Goal: Information Seeking & Learning: Learn about a topic

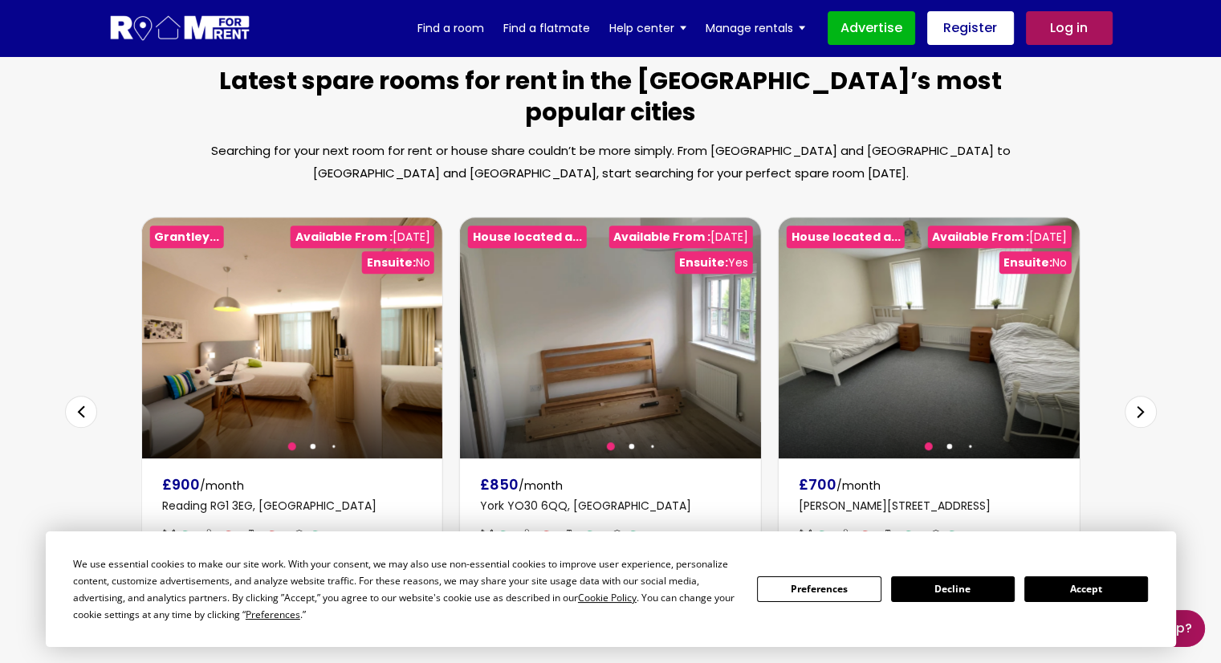
scroll to position [911, 0]
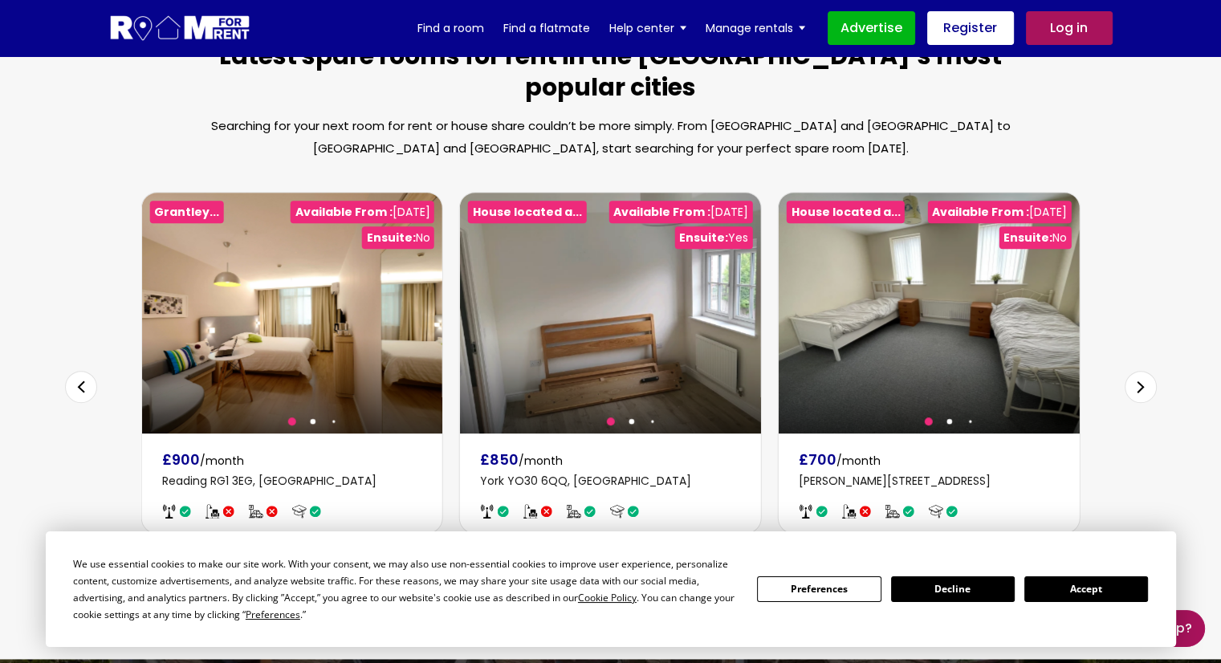
drag, startPoint x: 1231, startPoint y: 145, endPoint x: 1232, endPoint y: 361, distance: 215.2
click at [1221, 361] on html "We use essential cookies to make our site work. With your consent, we may also …" at bounding box center [610, 452] width 1221 height 2727
click at [417, 297] on div "Next slide" at bounding box center [418, 313] width 32 height 32
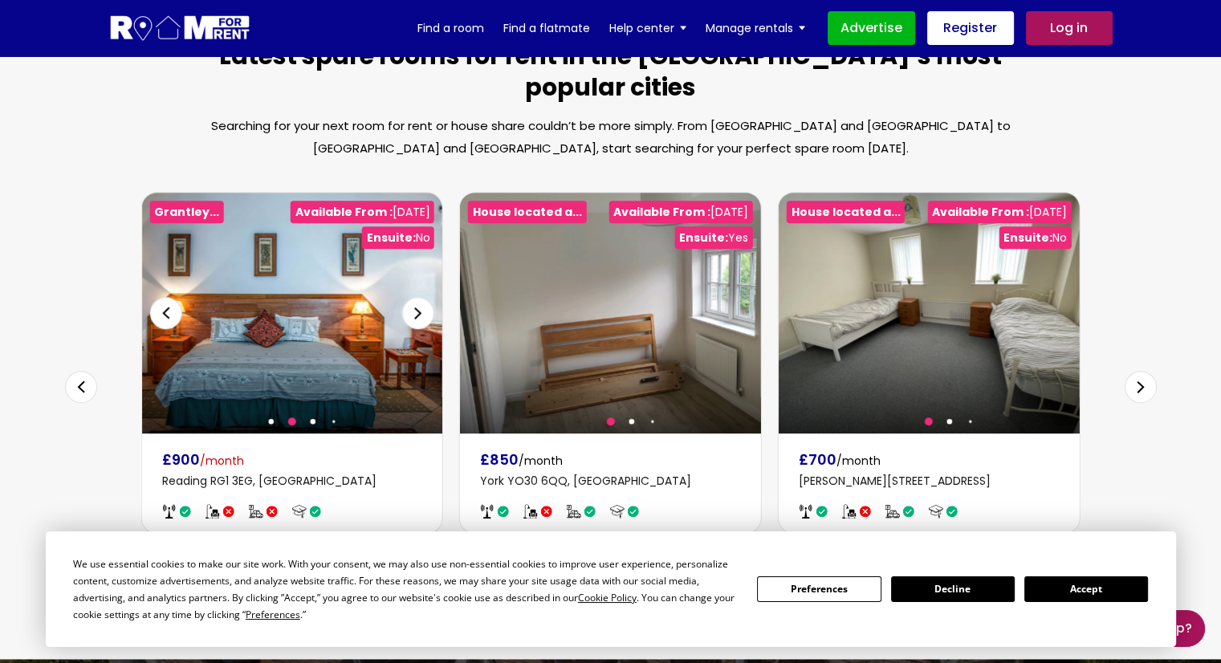
click at [159, 262] on img at bounding box center [291, 313] width 301 height 241
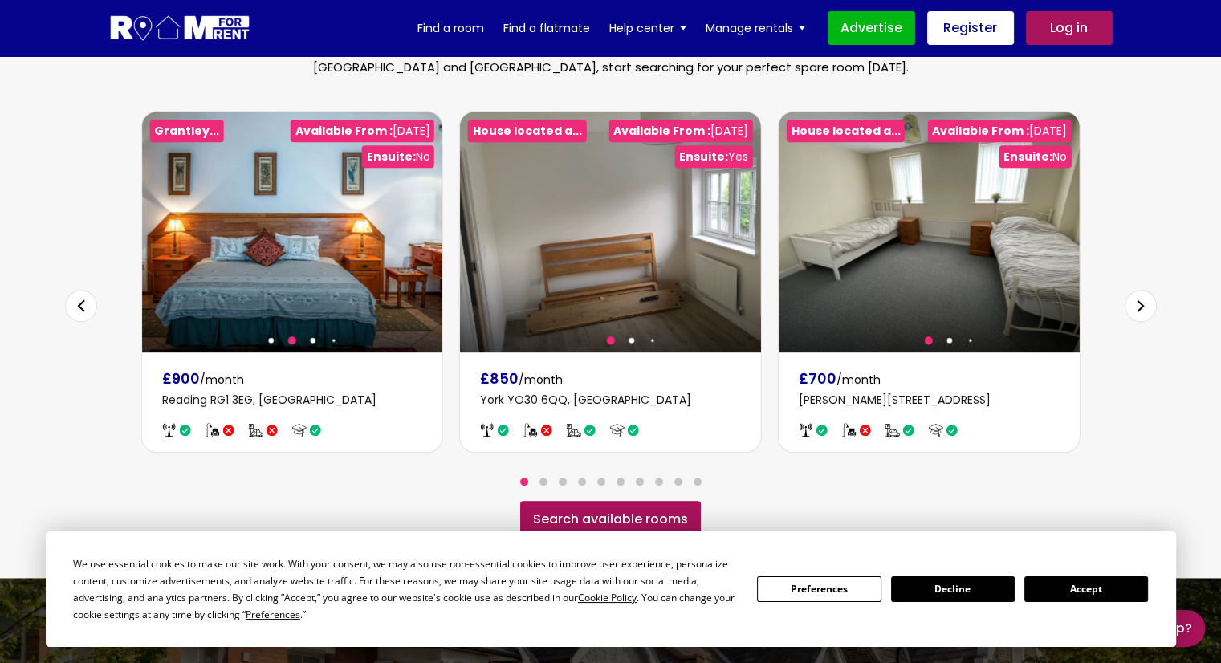
scroll to position [946, 0]
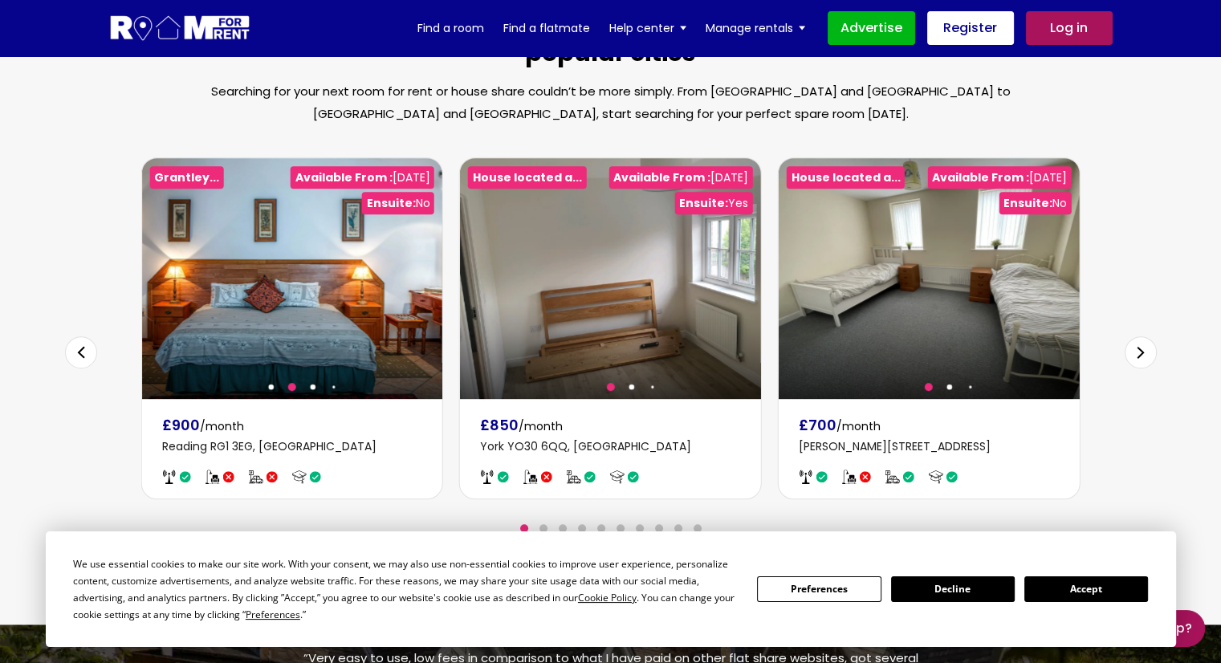
click at [1143, 336] on div "Next slide" at bounding box center [1141, 352] width 32 height 32
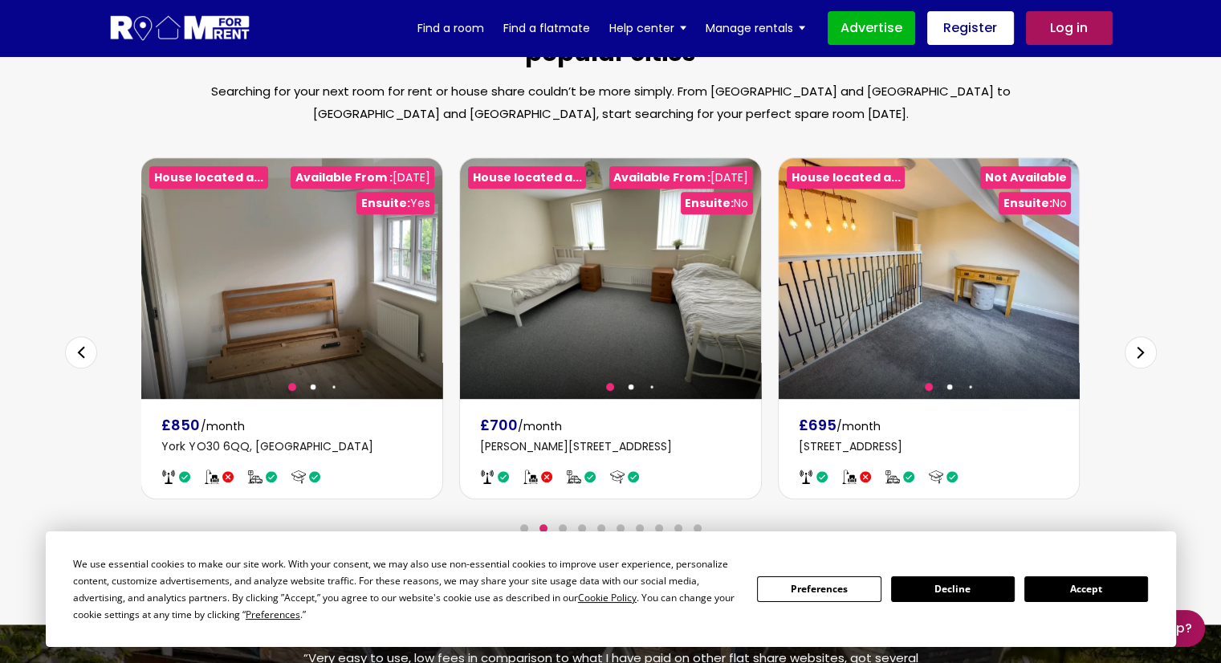
click at [1143, 336] on div "Next slide" at bounding box center [1141, 352] width 32 height 32
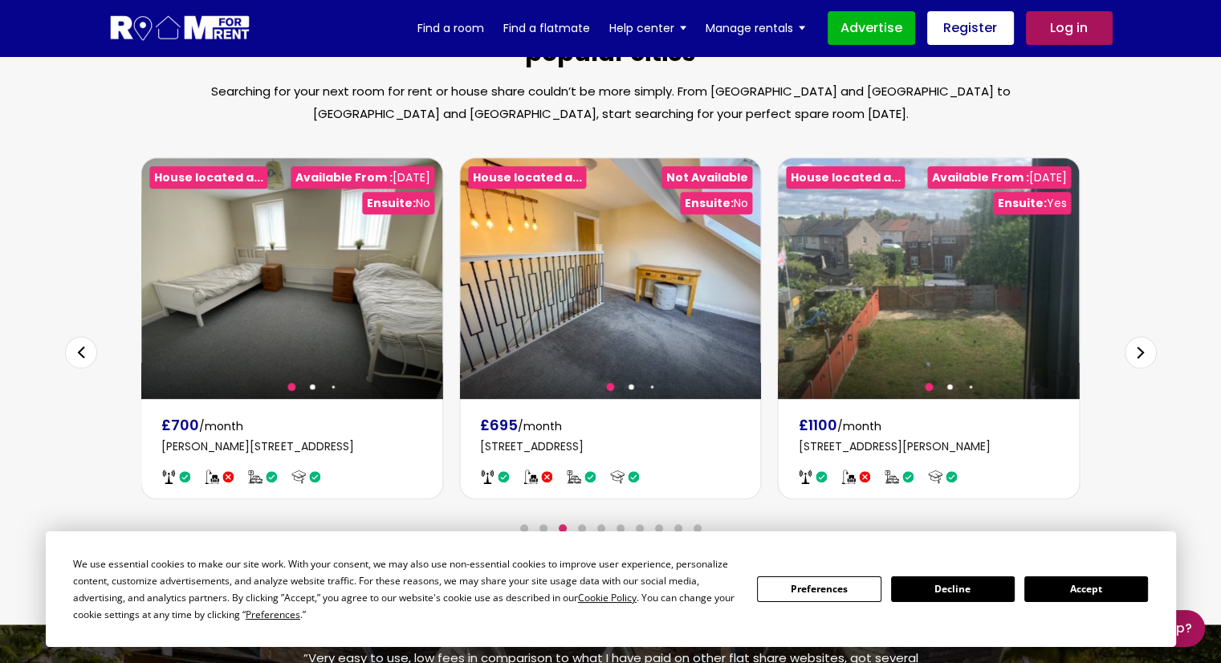
click at [1143, 336] on div "Next slide" at bounding box center [1141, 352] width 32 height 32
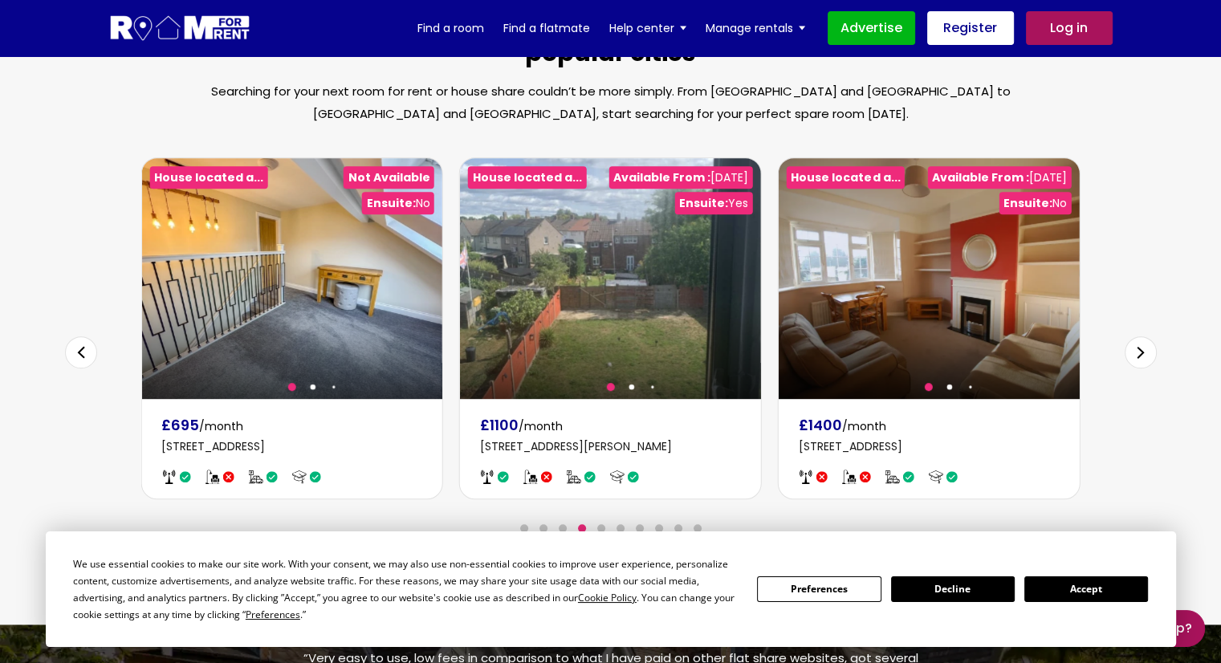
click at [1143, 336] on div "Next slide" at bounding box center [1141, 352] width 32 height 32
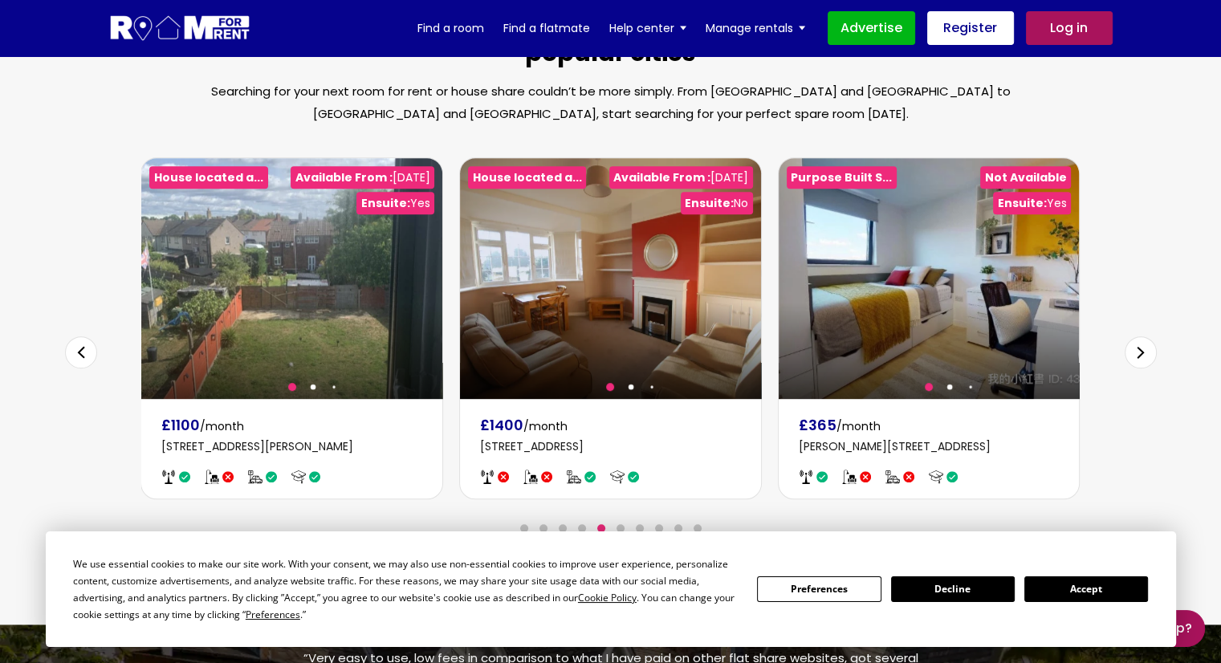
click at [1143, 336] on div "Next slide" at bounding box center [1141, 352] width 32 height 32
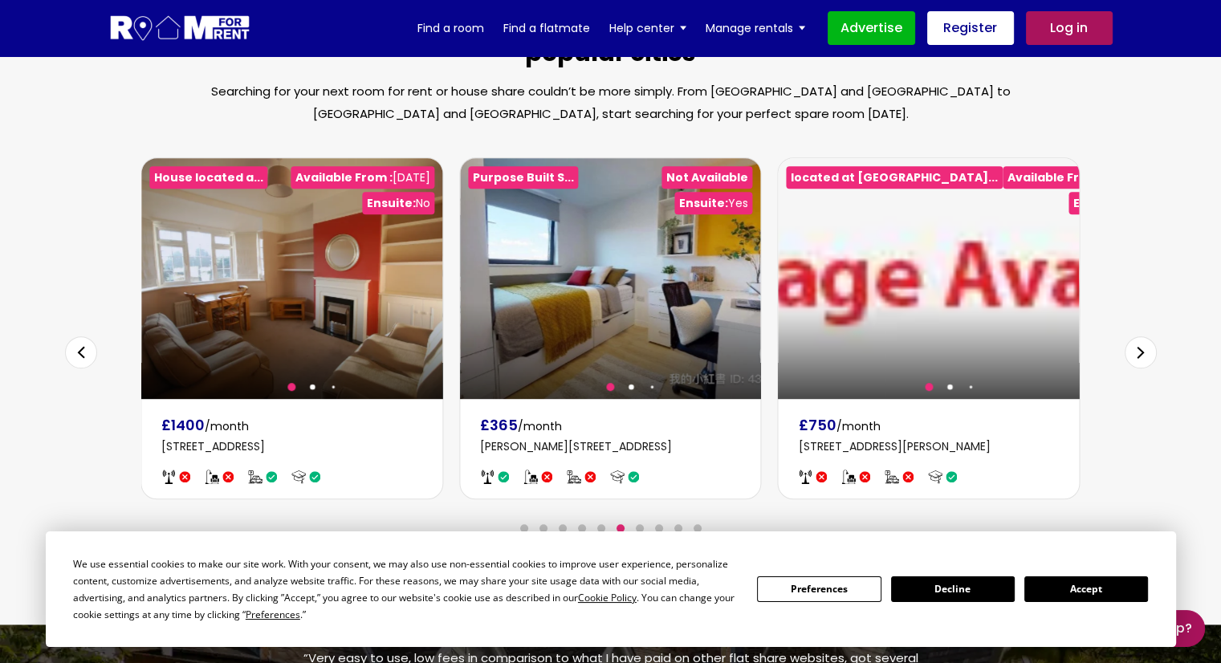
click at [1143, 336] on div "Next slide" at bounding box center [1141, 352] width 32 height 32
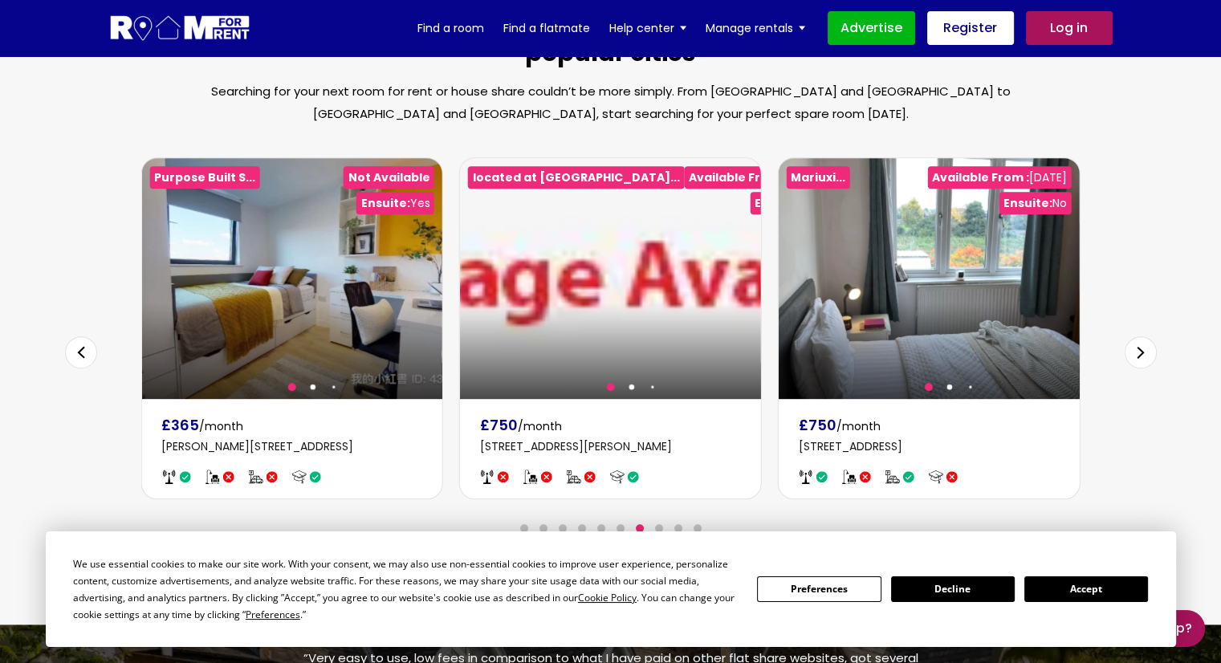
click at [1143, 336] on div "Next slide" at bounding box center [1141, 352] width 32 height 32
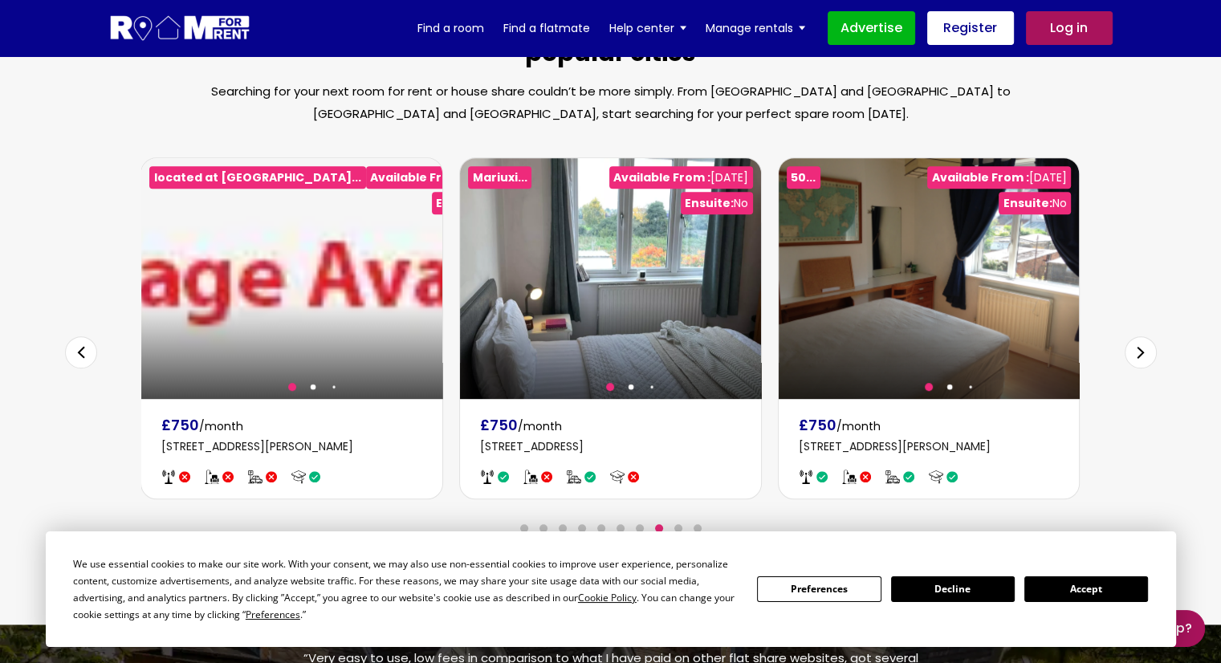
click at [1143, 336] on div "Next slide" at bounding box center [1141, 352] width 32 height 32
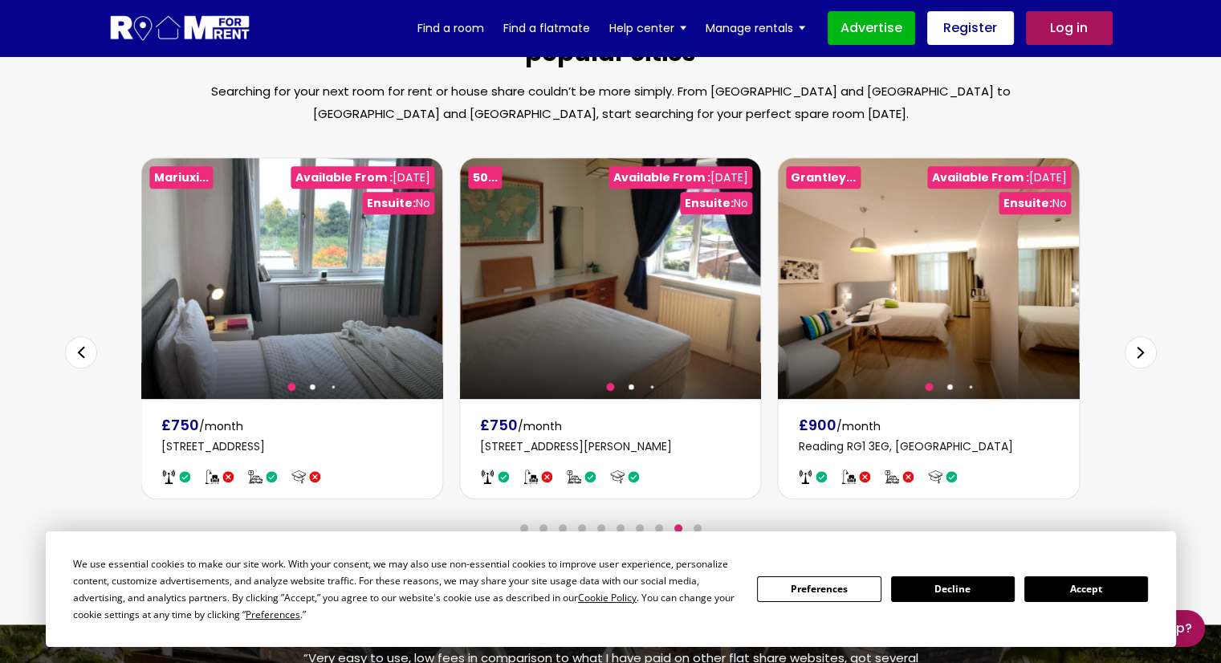
click at [1143, 336] on div "Next slide" at bounding box center [1141, 352] width 32 height 32
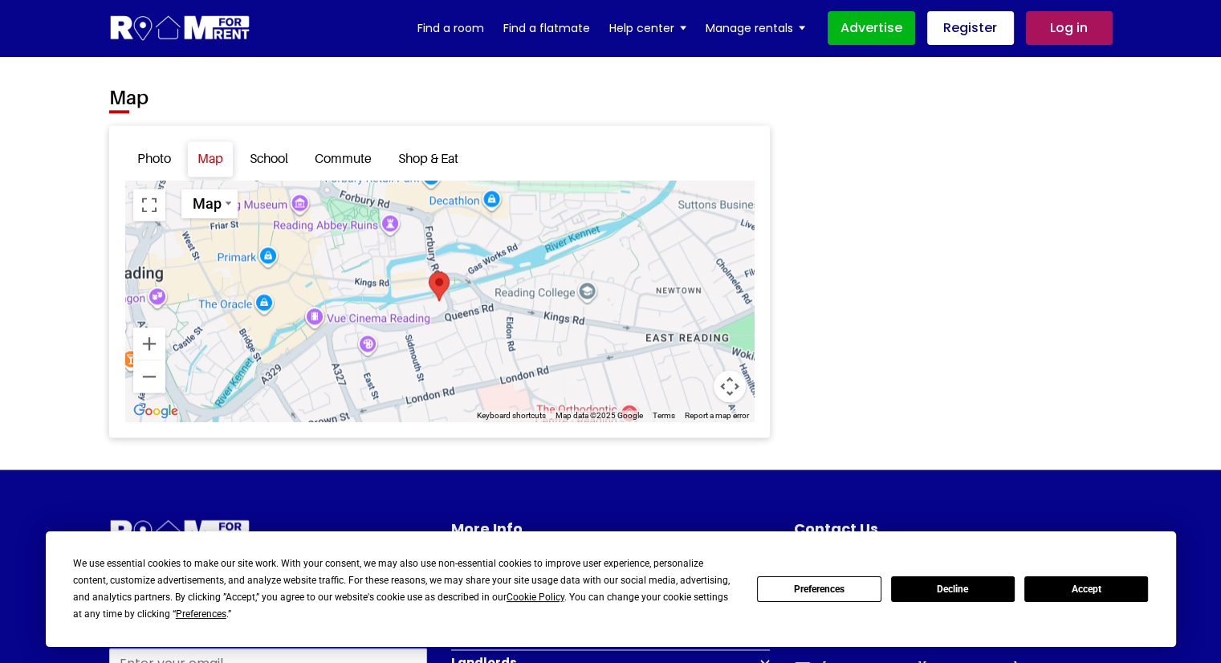
scroll to position [2215, 0]
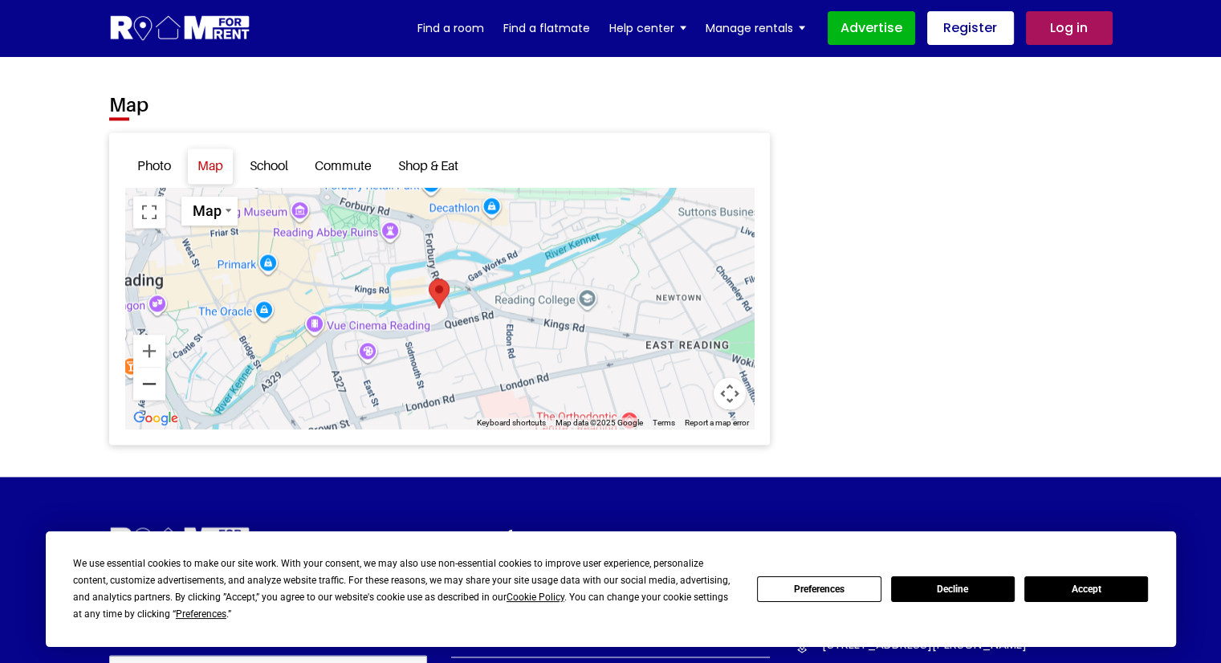
click at [145, 380] on button "Zoom out" at bounding box center [149, 384] width 32 height 32
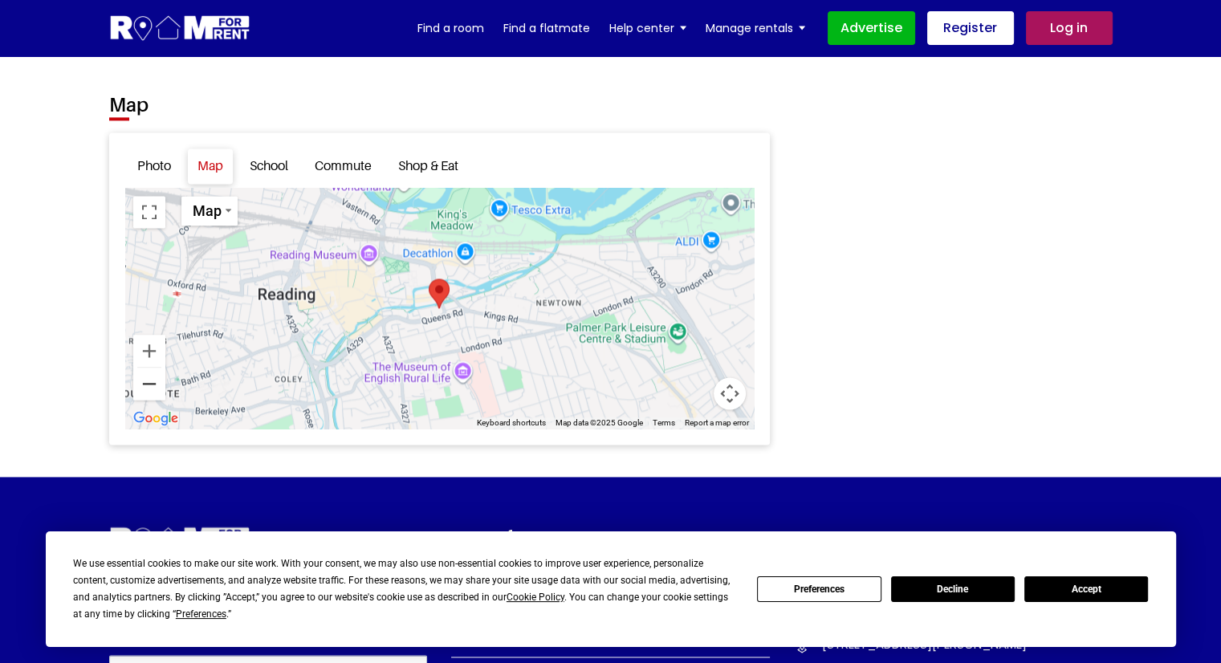
click at [145, 380] on button "Zoom out" at bounding box center [149, 384] width 32 height 32
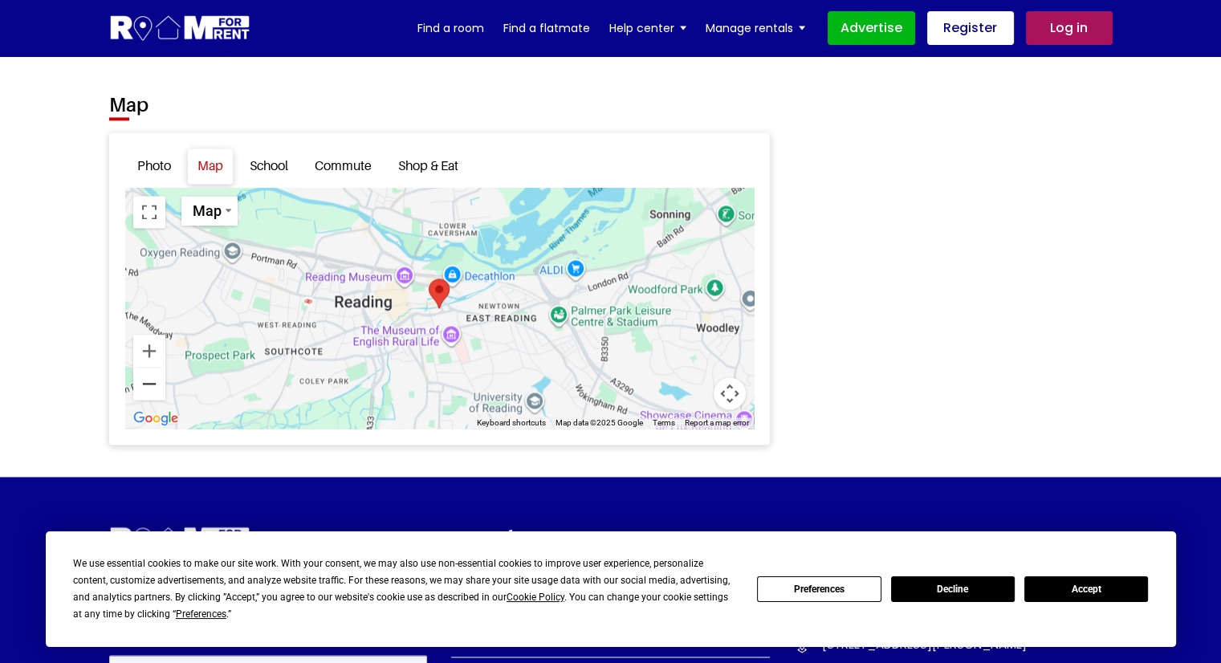
click at [145, 380] on button "Zoom out" at bounding box center [149, 384] width 32 height 32
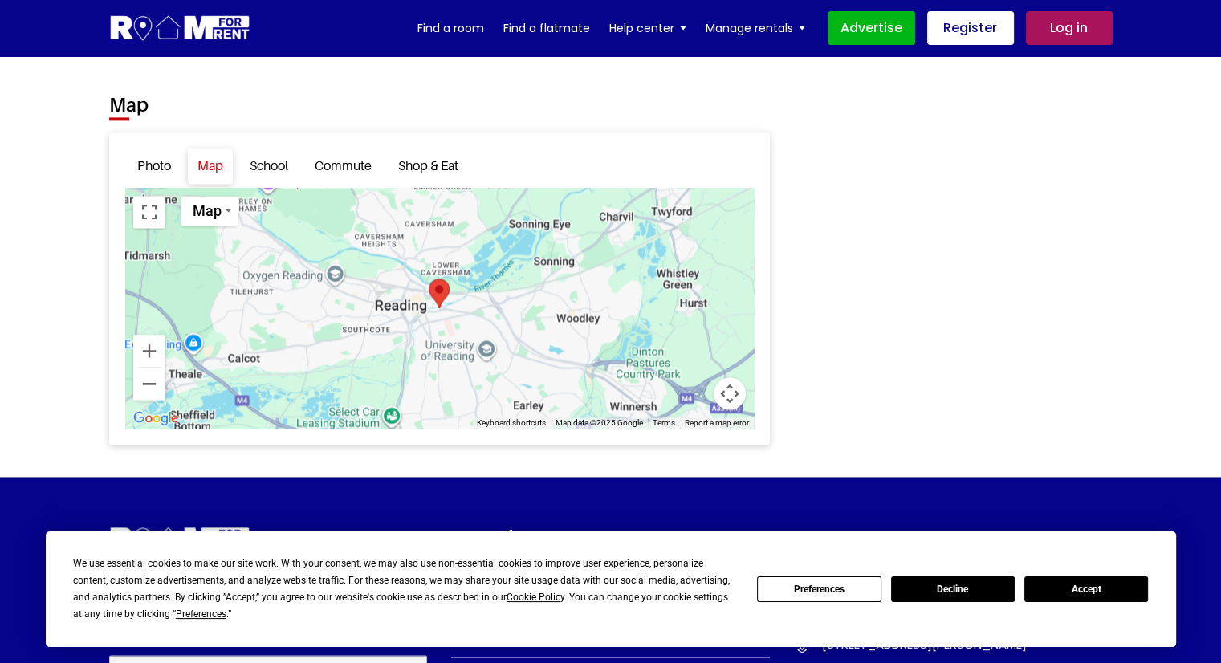
click at [145, 380] on button "Zoom out" at bounding box center [149, 384] width 32 height 32
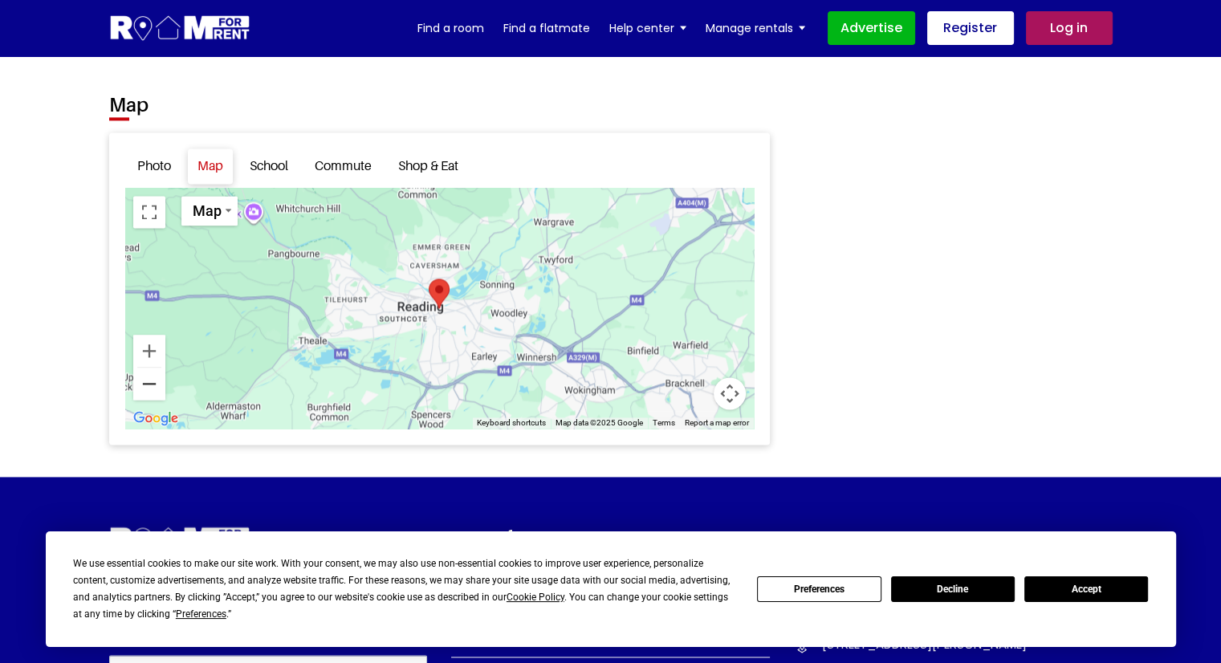
click at [145, 380] on button "Zoom out" at bounding box center [149, 384] width 32 height 32
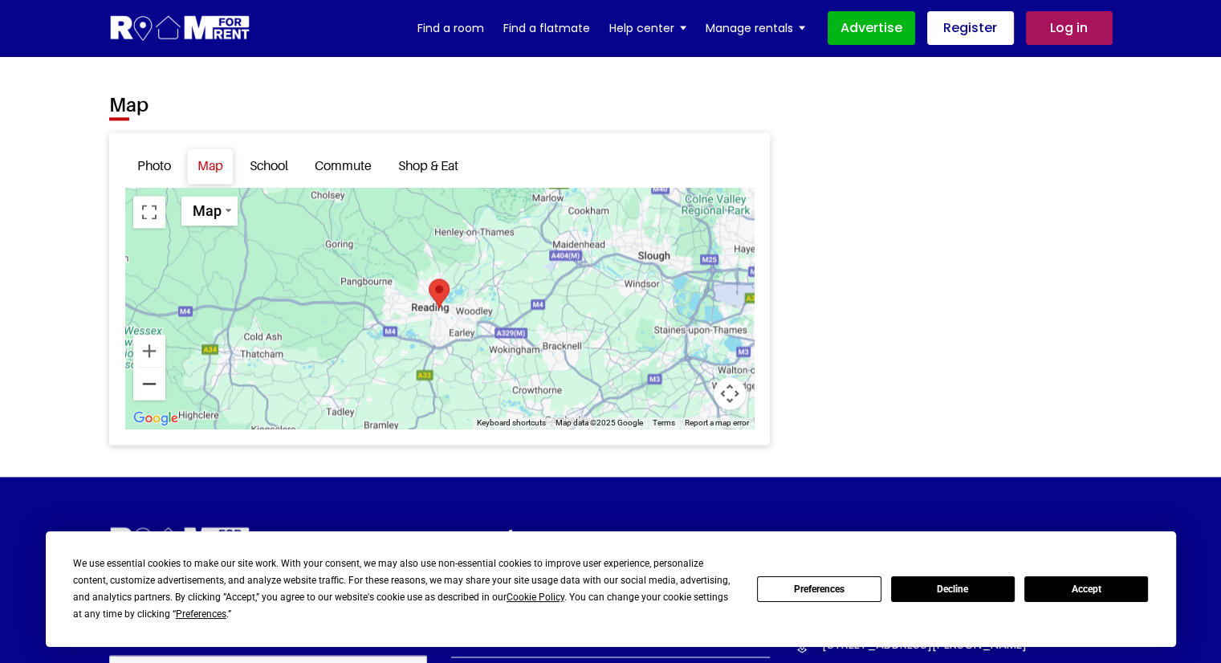
click at [145, 380] on button "Zoom out" at bounding box center [149, 384] width 32 height 32
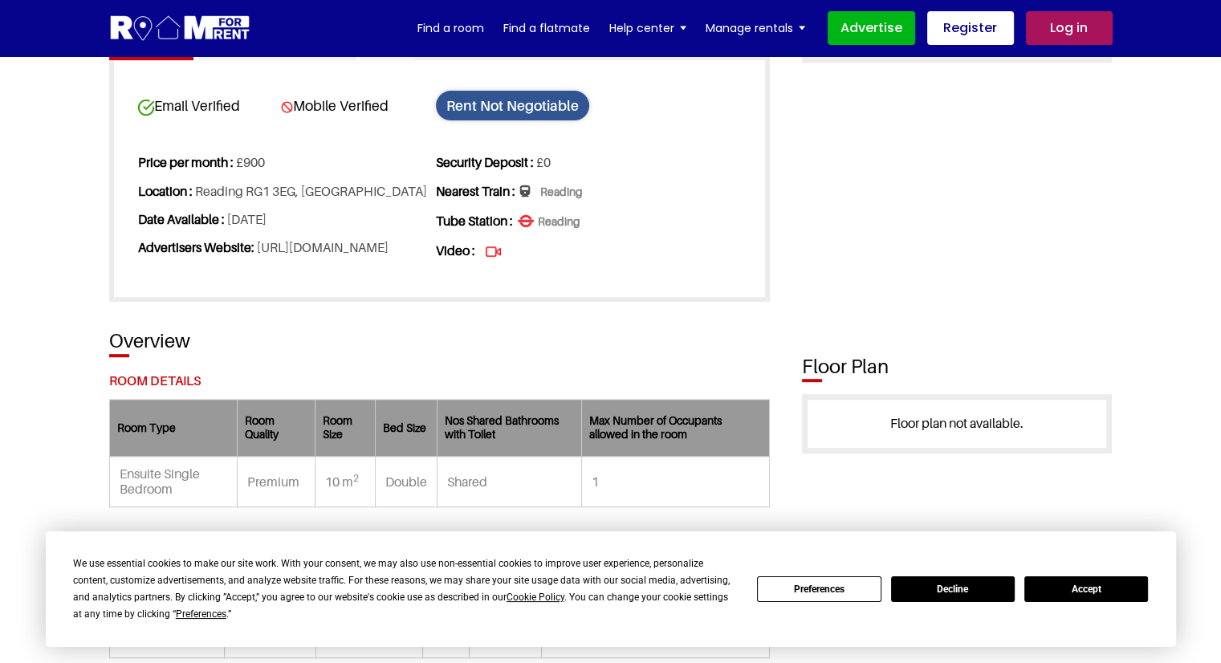
scroll to position [0, 0]
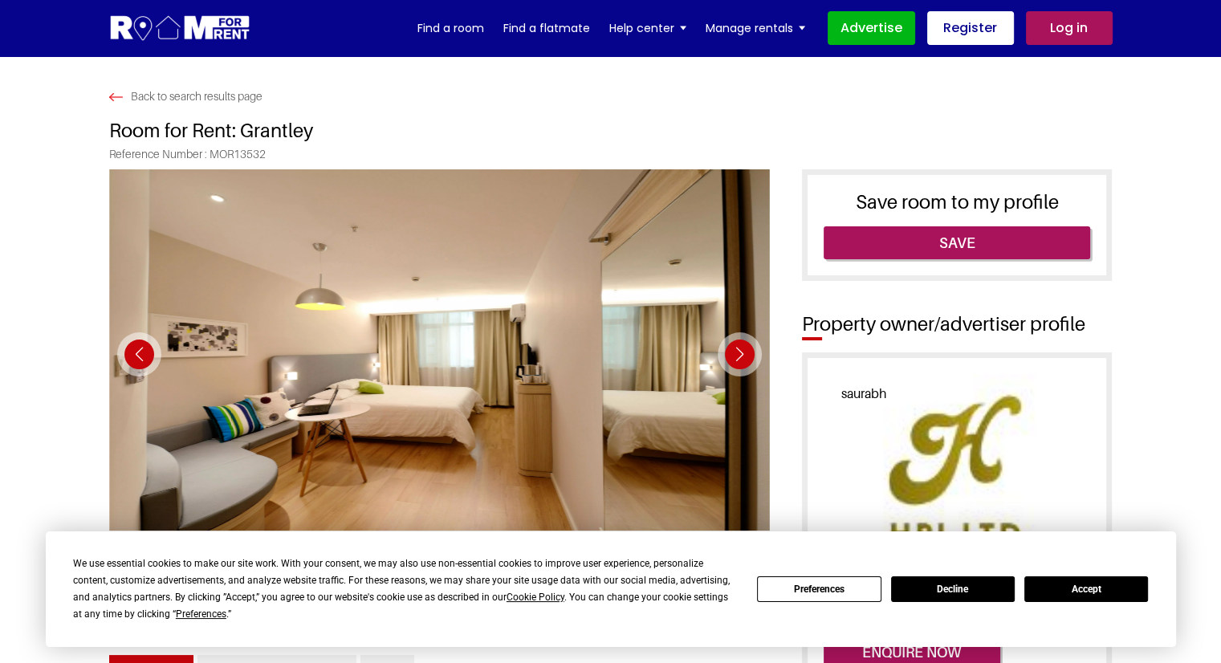
click at [740, 351] on div "Next slide" at bounding box center [740, 354] width 44 height 44
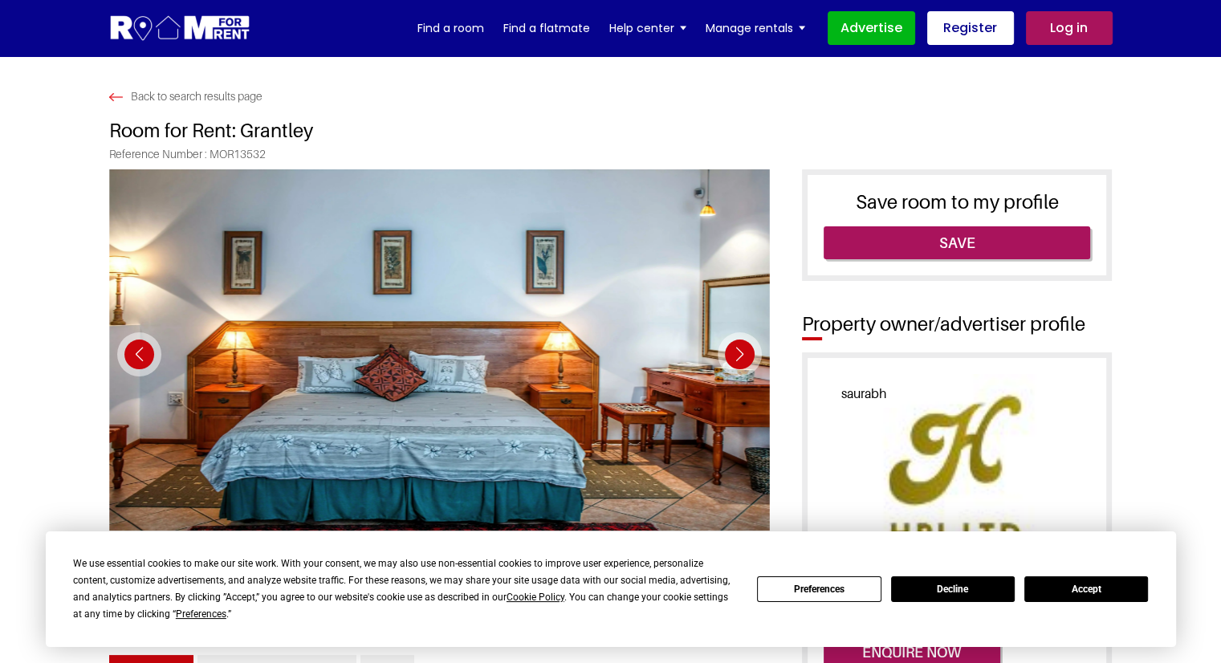
click at [740, 351] on div "Next slide" at bounding box center [740, 354] width 44 height 44
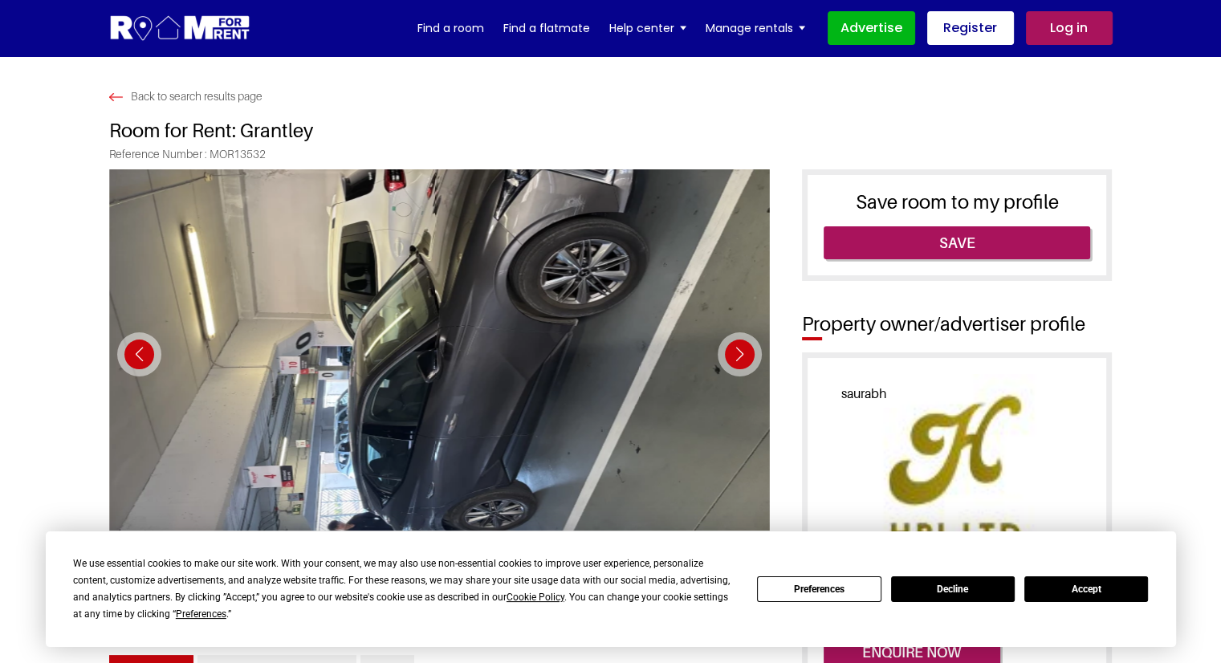
click at [740, 351] on div "Next slide" at bounding box center [740, 354] width 44 height 44
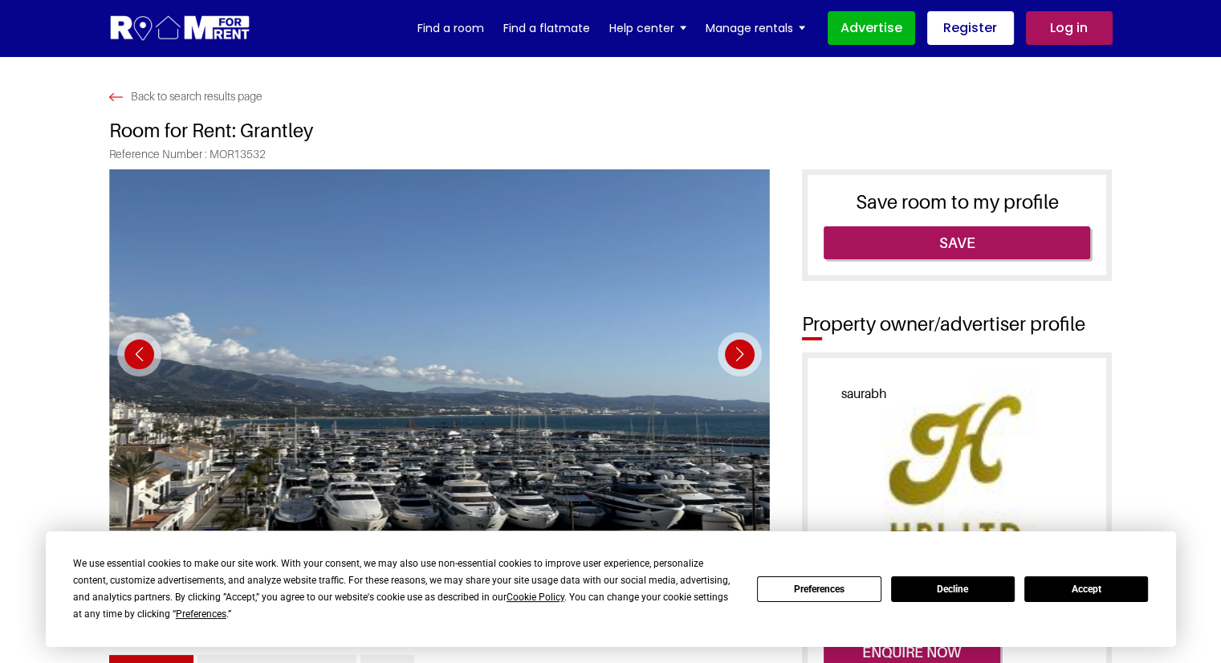
click at [740, 351] on div "Next slide" at bounding box center [740, 354] width 44 height 44
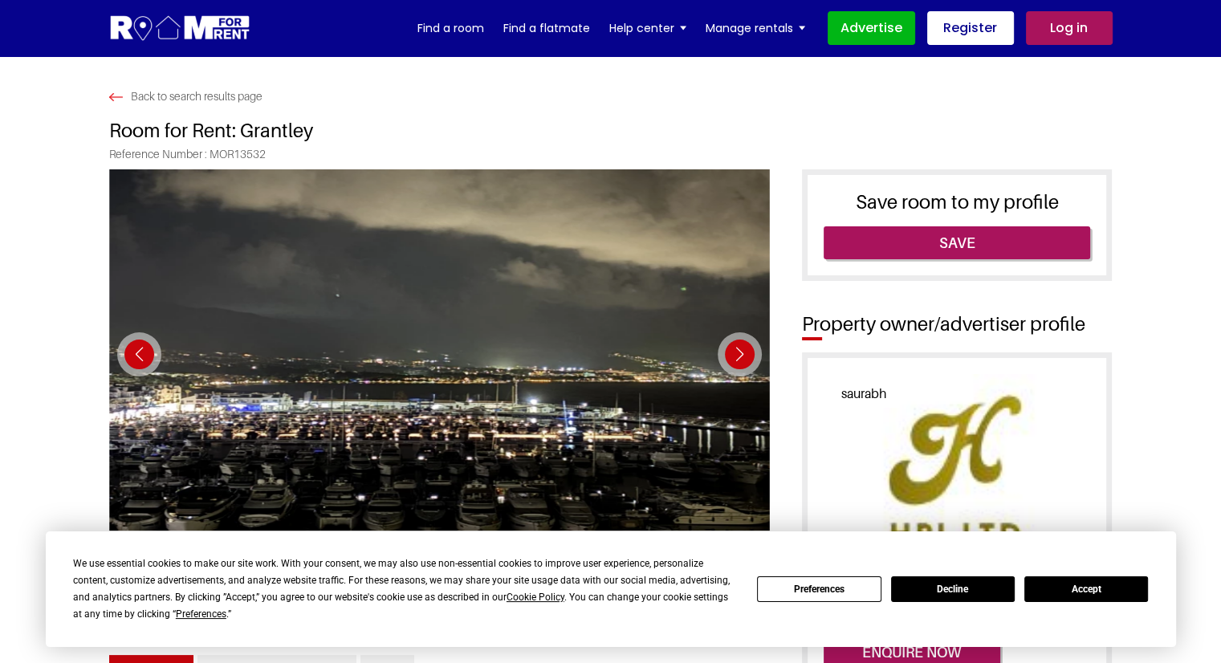
click at [740, 351] on div "Next slide" at bounding box center [740, 354] width 44 height 44
